Goal: Contribute content: Add original content to the website for others to see

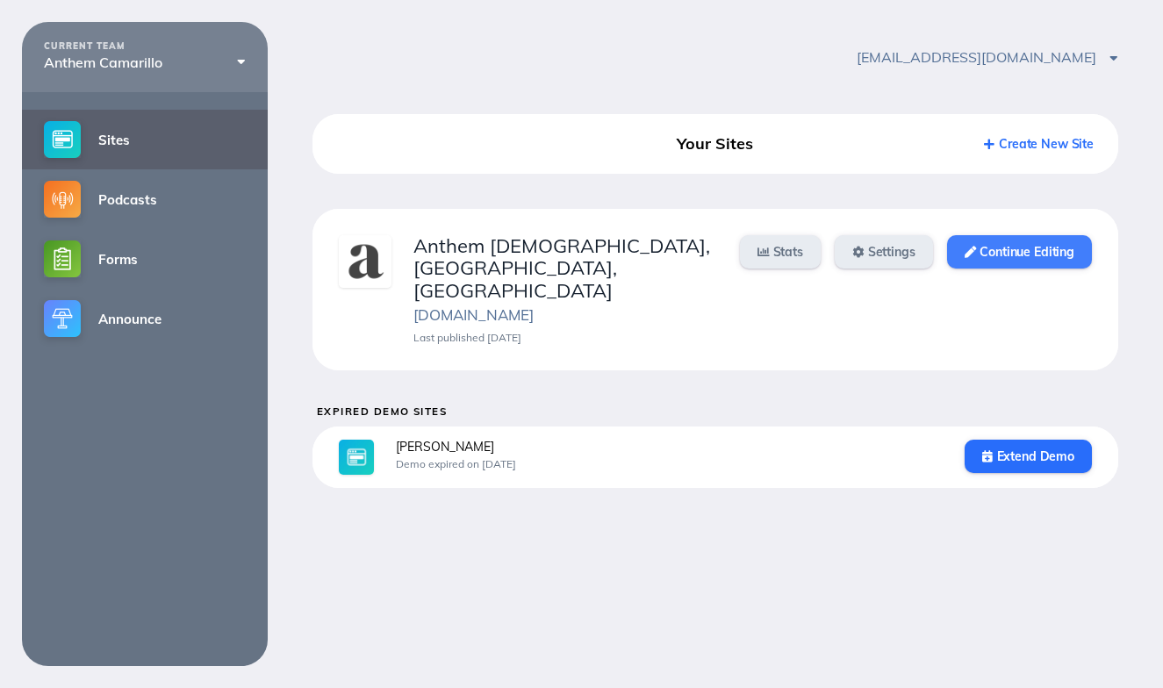
click at [1026, 250] on link "Continue Editing" at bounding box center [1019, 251] width 145 height 33
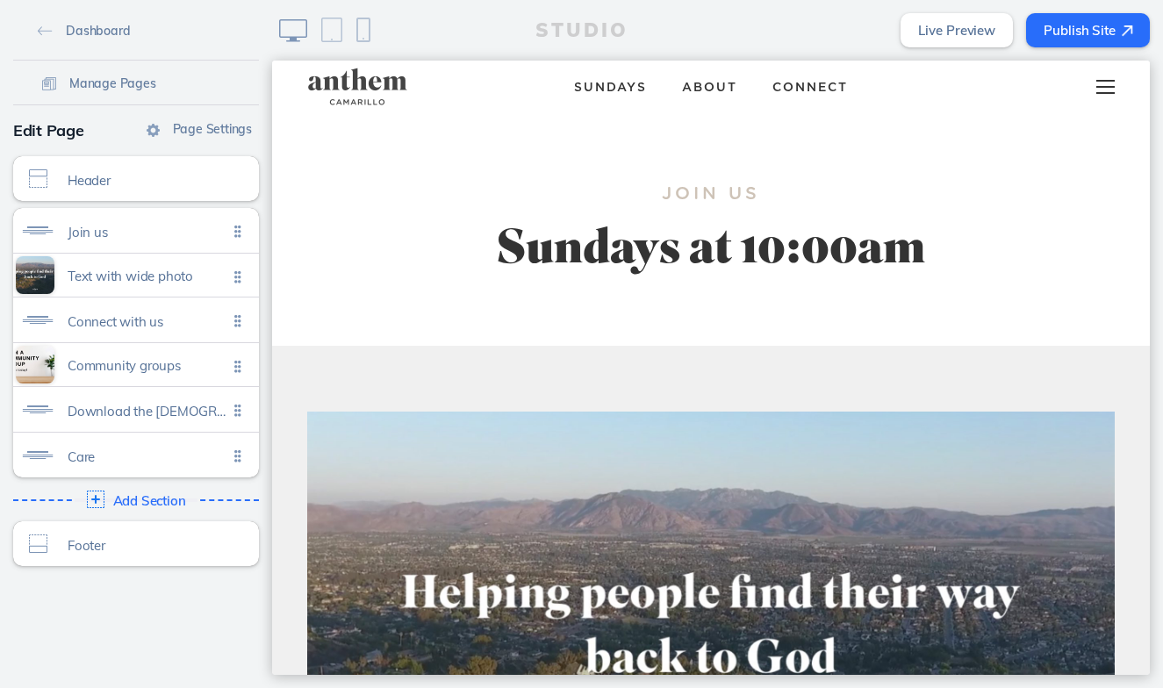
click at [1128, 95] on div at bounding box center [1105, 87] width 69 height 53
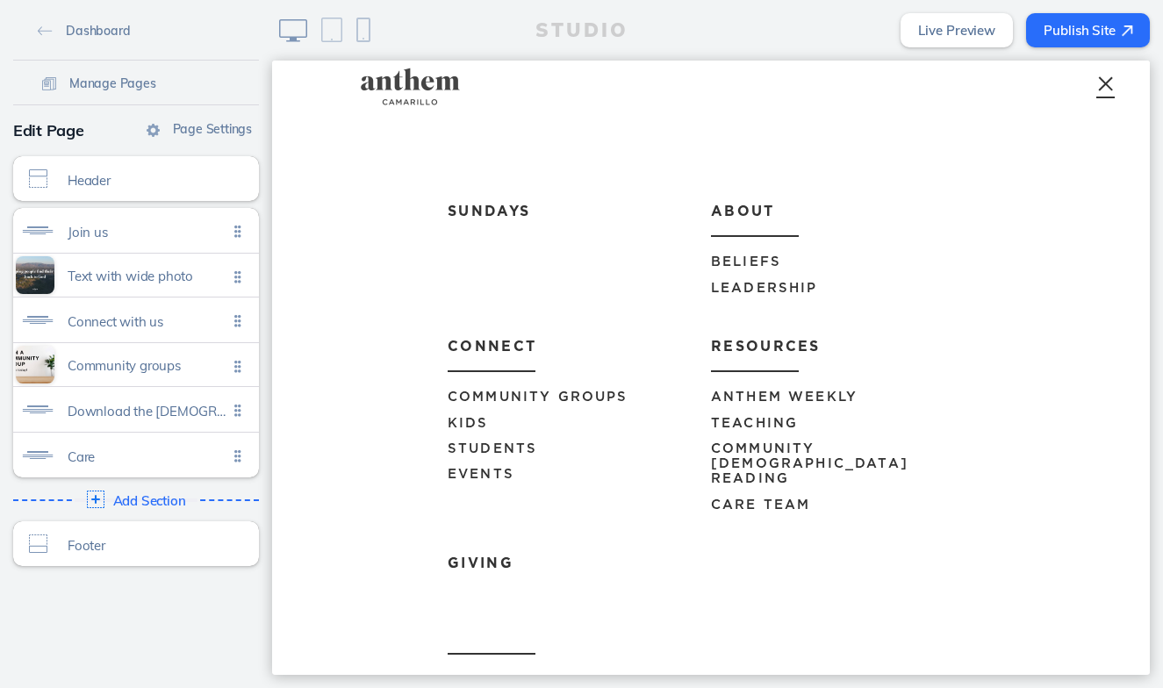
click at [770, 419] on span "Teaching" at bounding box center [754, 423] width 87 height 13
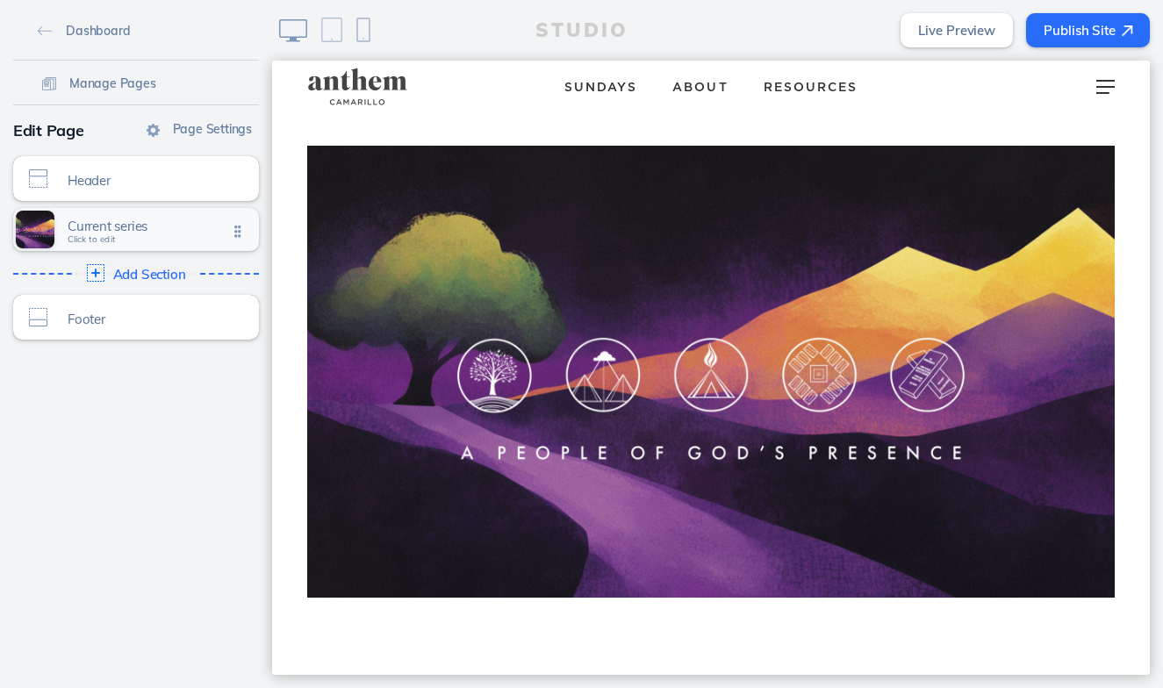
click at [111, 243] on span "Click to edit" at bounding box center [92, 239] width 48 height 11
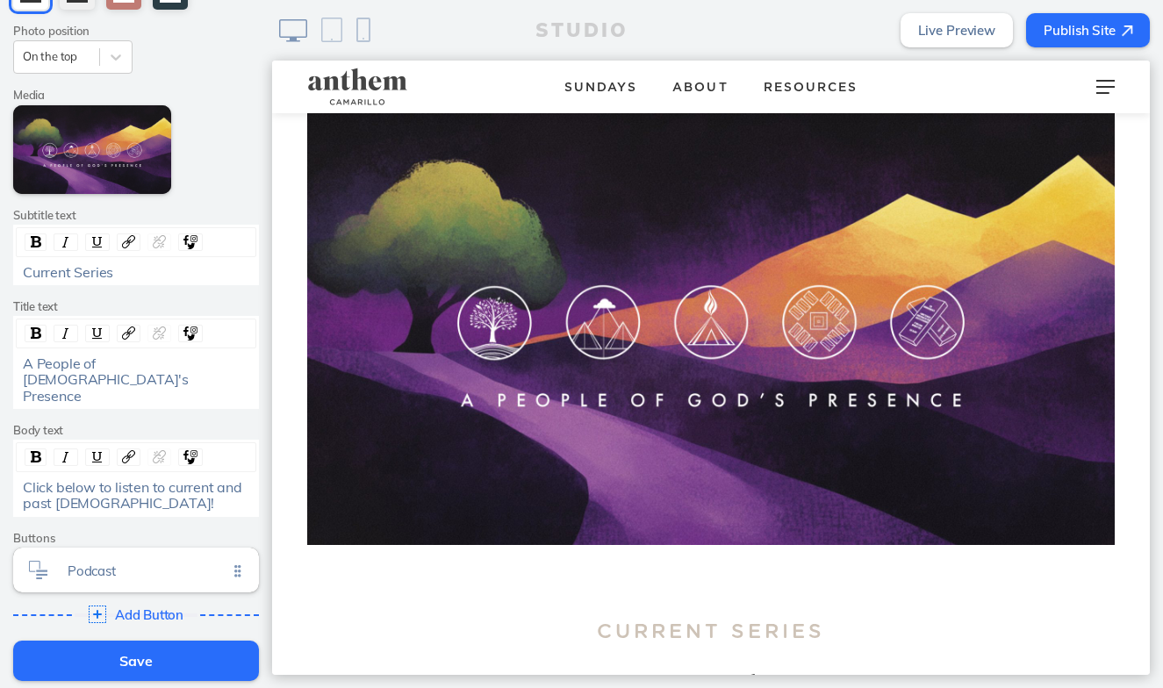
scroll to position [128, 0]
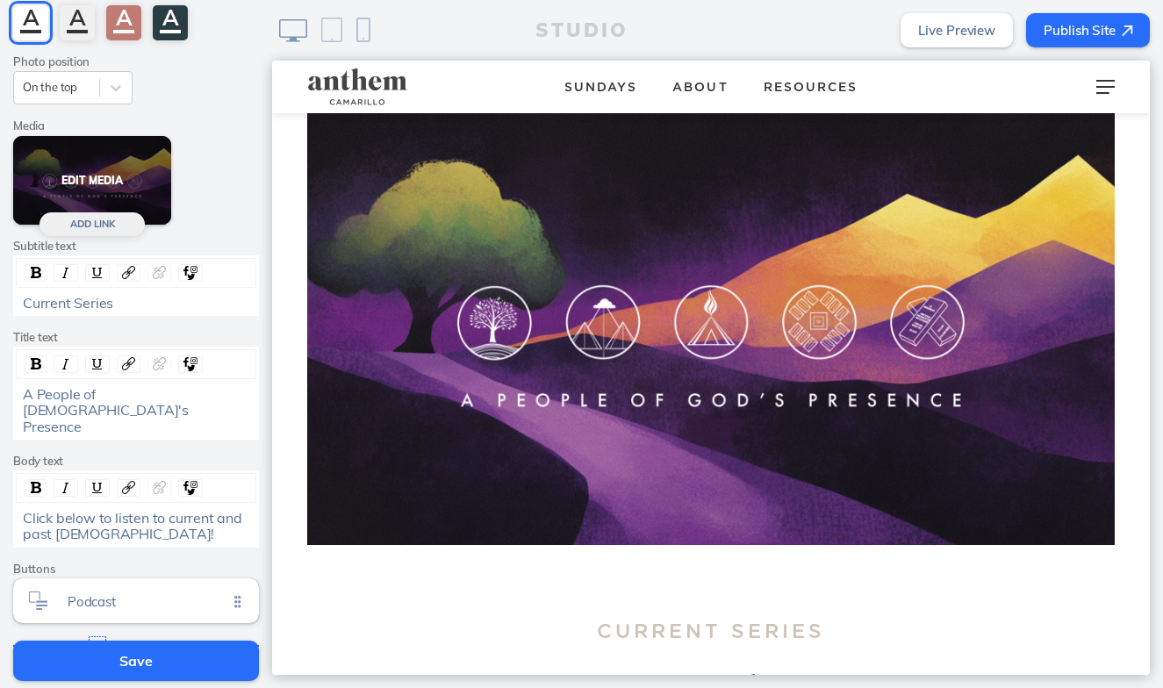
click at [85, 149] on button "Edit Media" at bounding box center [92, 180] width 158 height 89
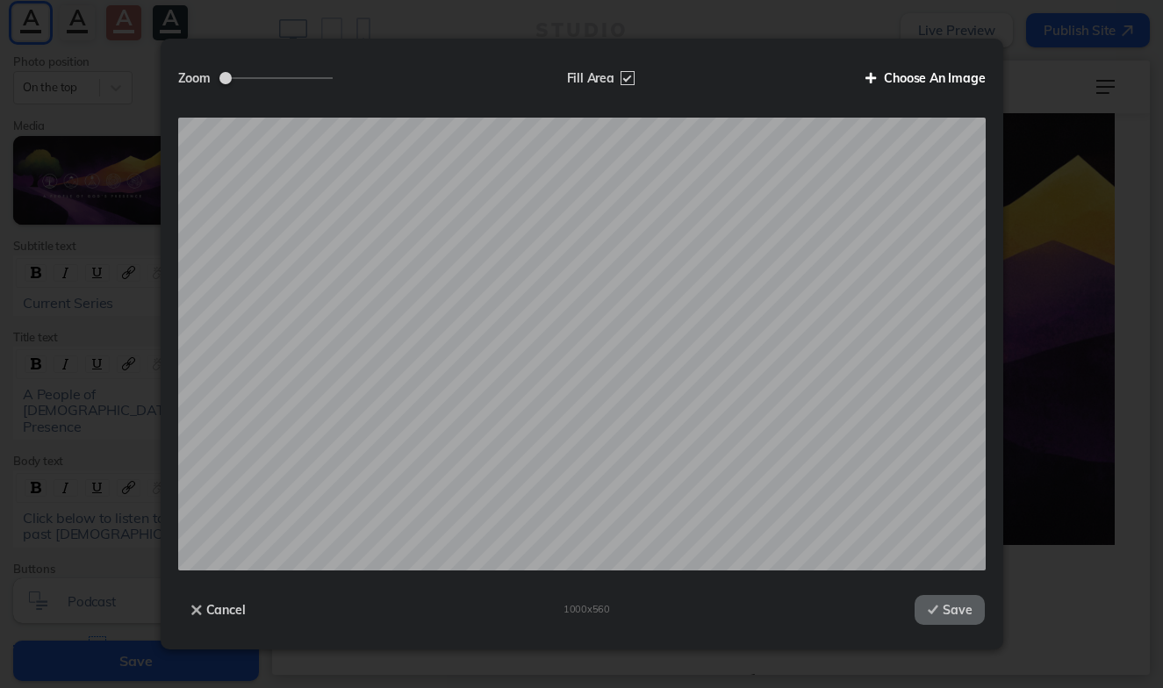
click at [928, 82] on label "Choose An Image" at bounding box center [918, 78] width 133 height 30
click at [0, 0] on input "Choose An Image" at bounding box center [0, 0] width 0 height 0
click at [963, 605] on button "Save" at bounding box center [949, 610] width 70 height 30
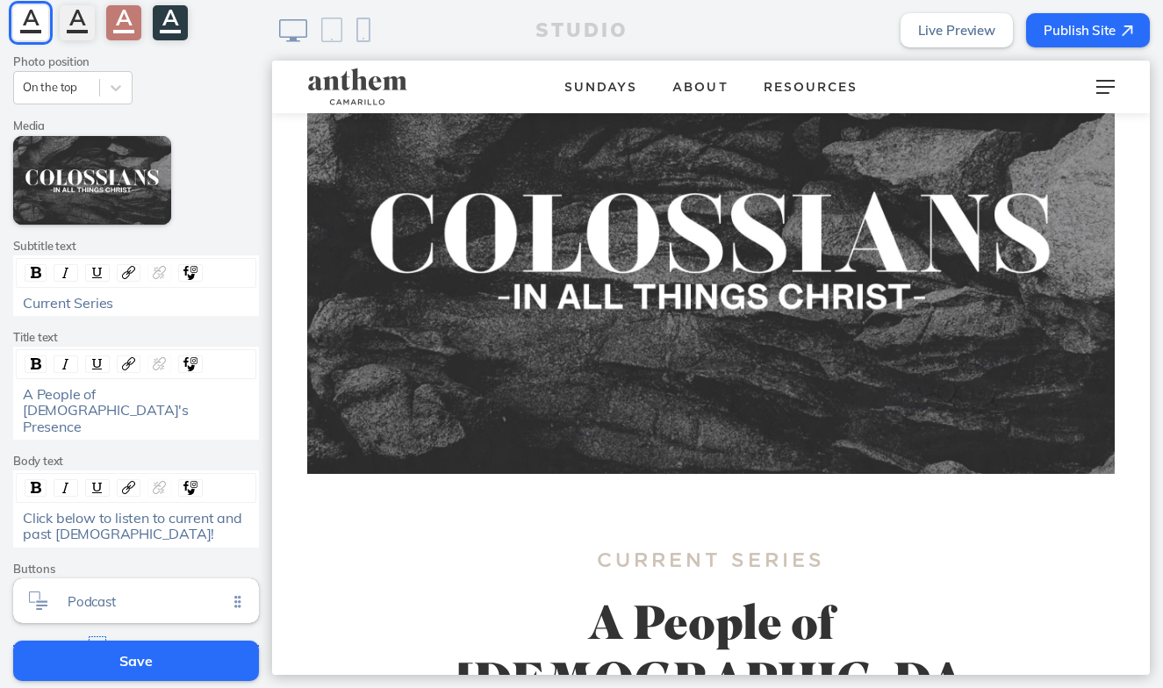
scroll to position [156, 0]
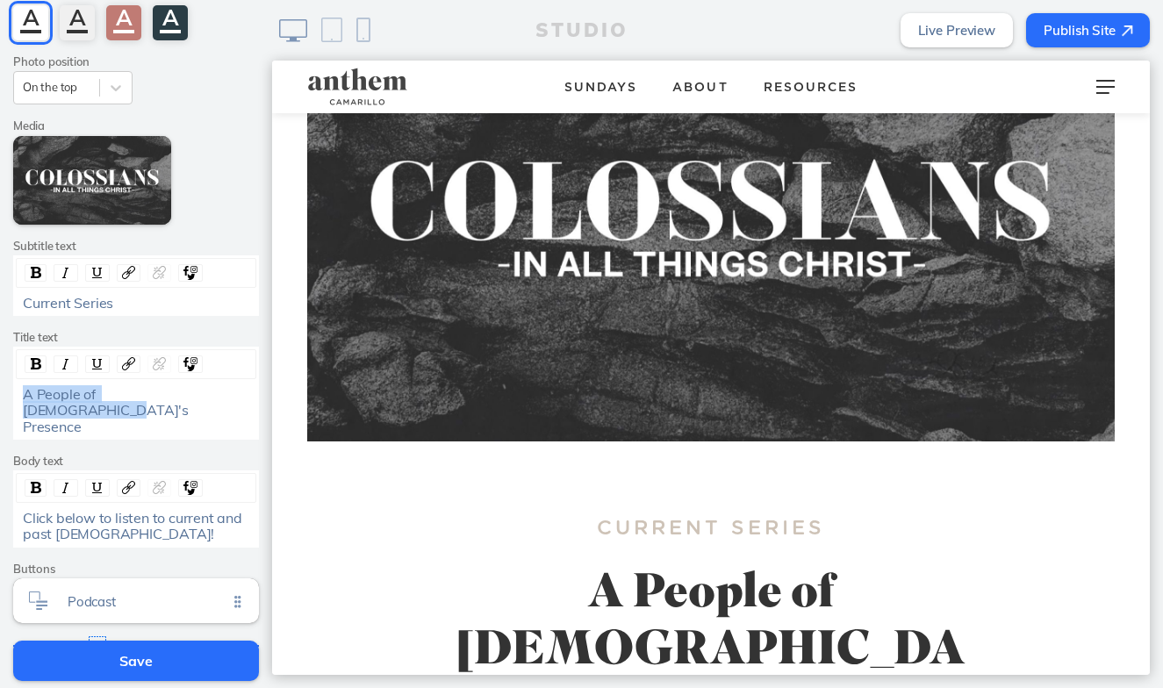
drag, startPoint x: 211, startPoint y: 386, endPoint x: -7, endPoint y: 384, distance: 218.5
click at [0, 384] on html "Cancel Edit Section Theme A A A A Photo position On the top Media Edit Media Ad…" at bounding box center [581, 344] width 1163 height 688
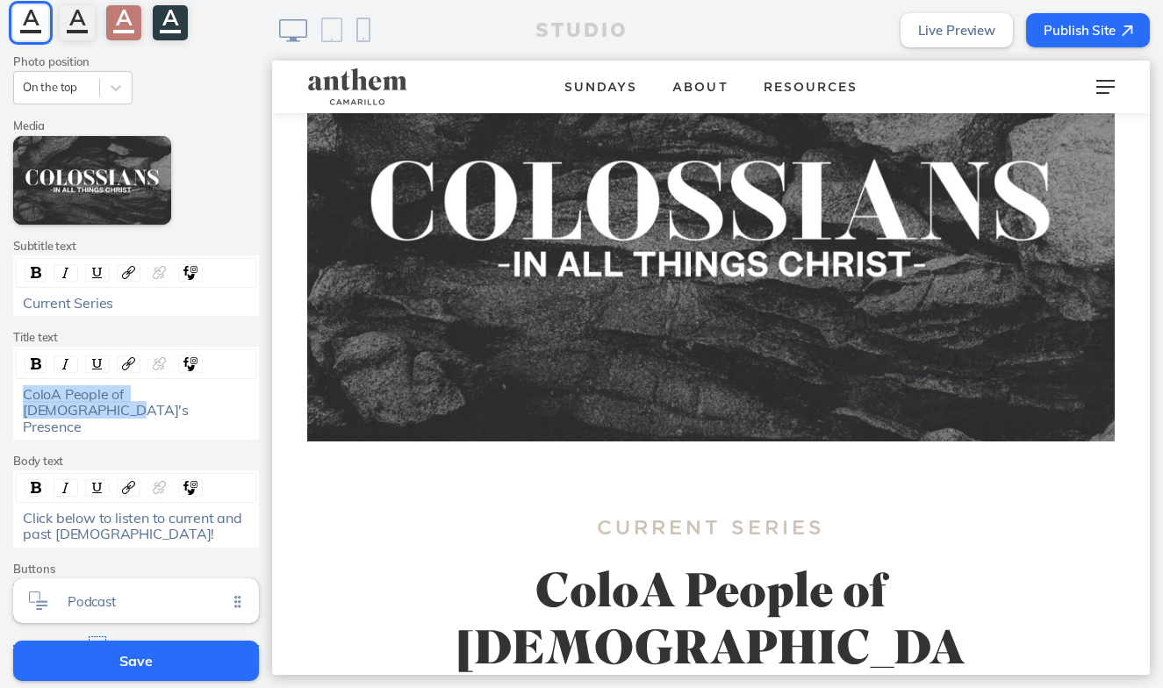
drag, startPoint x: 239, startPoint y: 397, endPoint x: 2, endPoint y: 369, distance: 238.5
click at [2, 369] on div "Edit Section Theme A A A A Photo position On the top Media Edit Media Add Link …" at bounding box center [136, 306] width 272 height 746
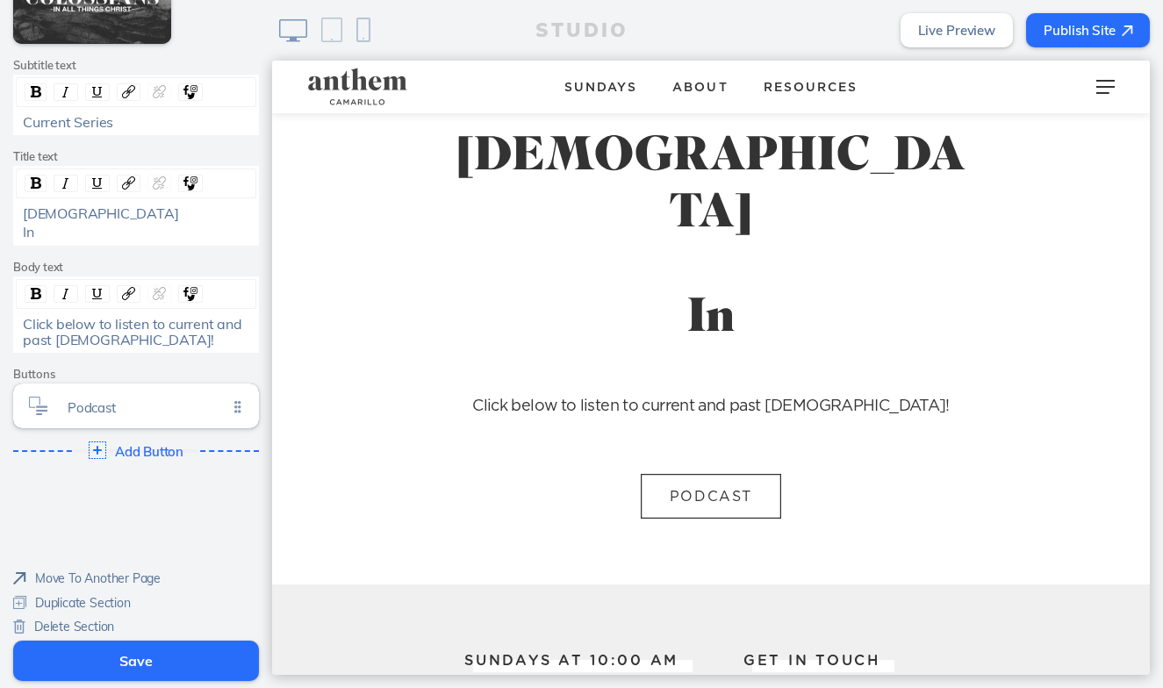
scroll to position [604, 0]
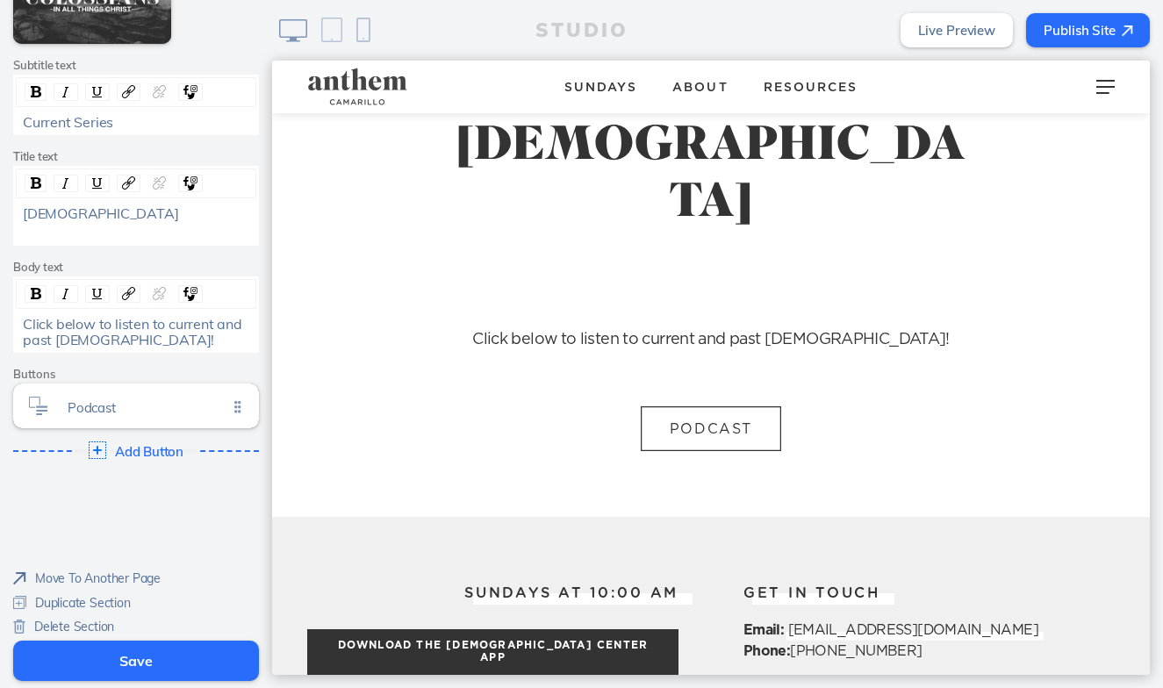
click at [147, 224] on div "rdw-editor" at bounding box center [136, 232] width 227 height 16
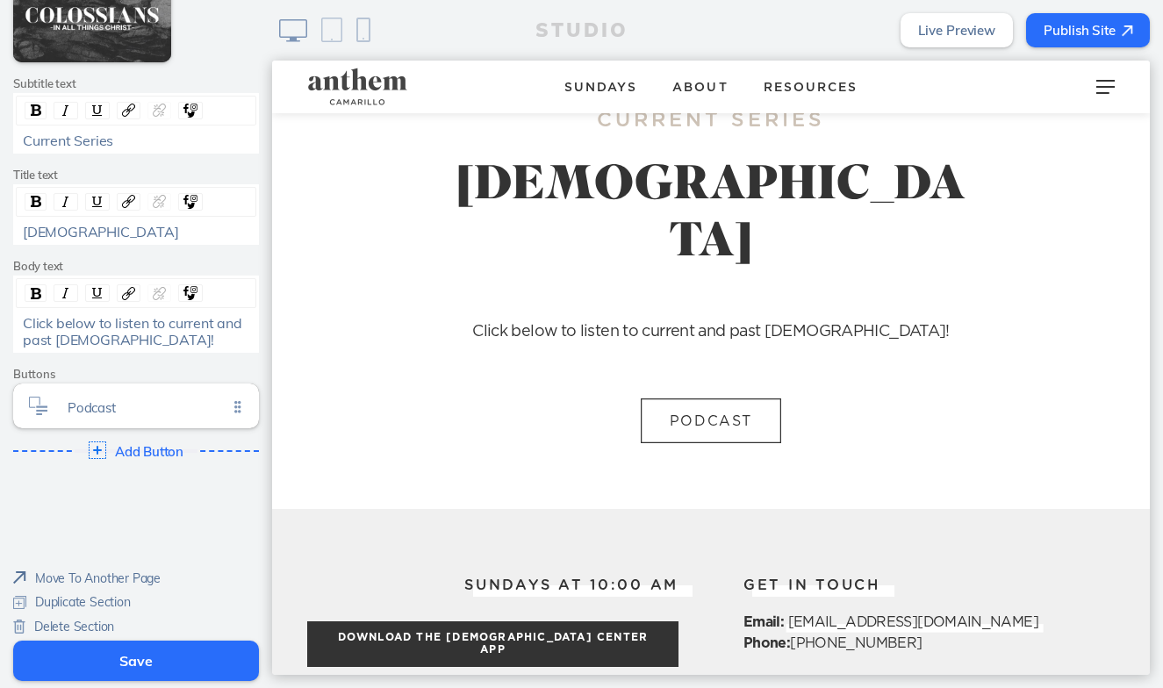
scroll to position [0, 0]
click at [698, 398] on button "Podcast" at bounding box center [711, 420] width 140 height 45
click at [168, 646] on button "Save" at bounding box center [136, 661] width 246 height 40
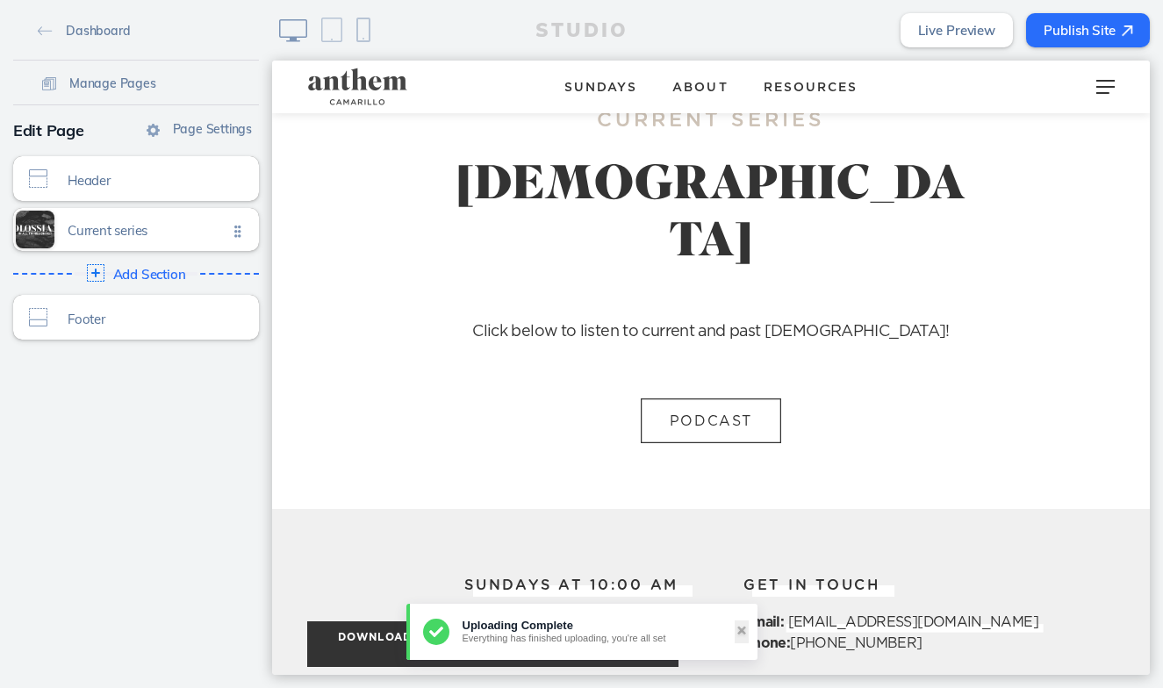
click at [1078, 32] on button "Publish Site" at bounding box center [1088, 30] width 124 height 34
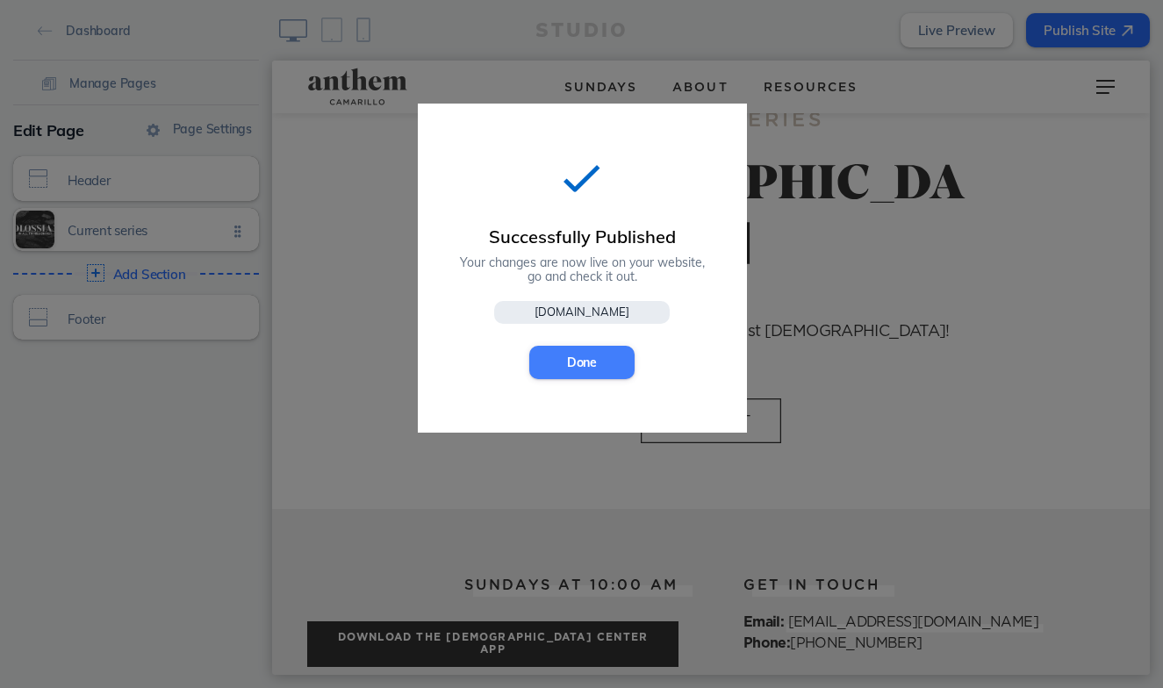
click at [587, 352] on button "Done" at bounding box center [581, 362] width 105 height 33
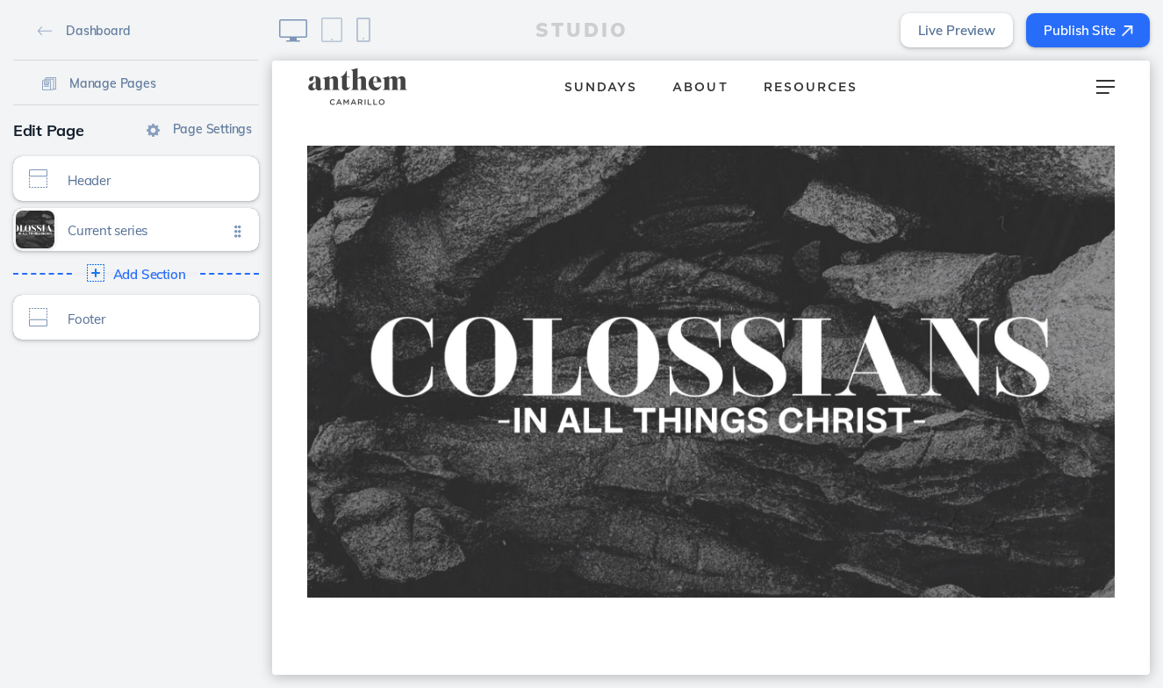
click at [1091, 27] on button "Publish Site" at bounding box center [1088, 30] width 124 height 34
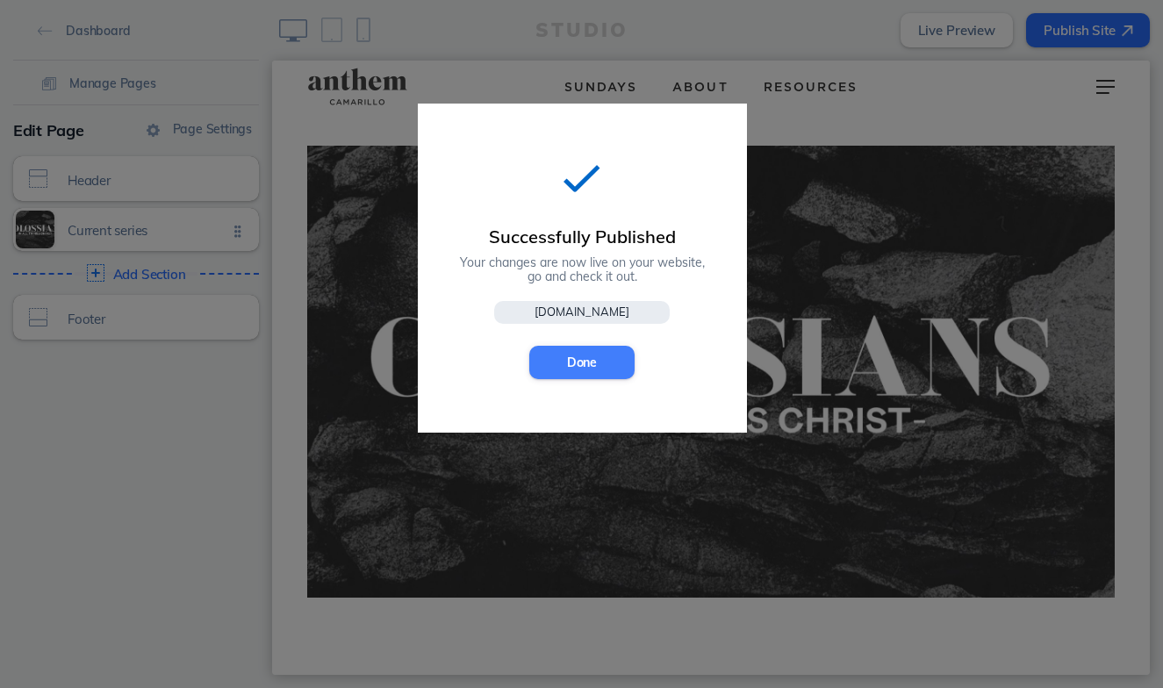
click at [583, 349] on button "Done" at bounding box center [581, 362] width 105 height 33
